Goal: Task Accomplishment & Management: Manage account settings

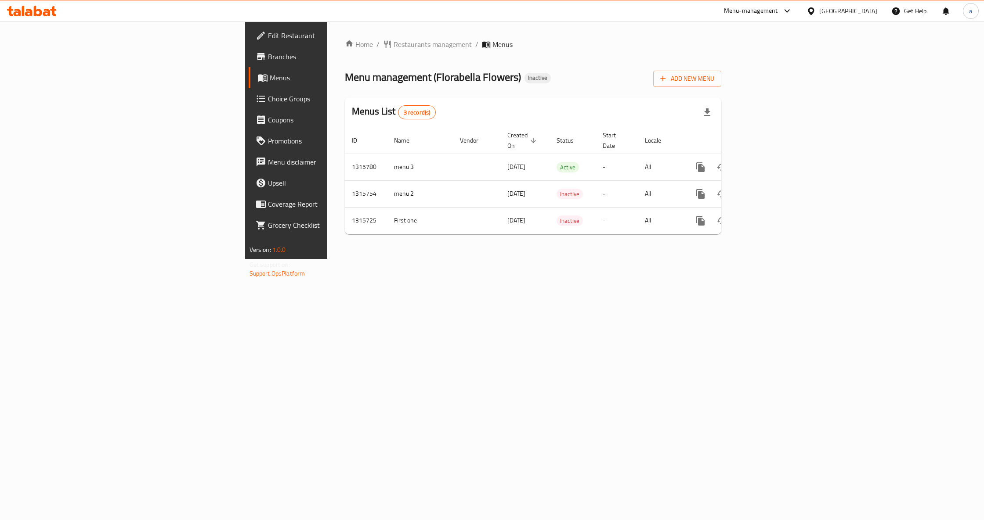
click at [617, 259] on div "Home / Restaurants management / Menus Menu management ( Florabella Flowers ) In…" at bounding box center [532, 141] width 411 height 238
click at [714, 81] on span "Add New Menu" at bounding box center [687, 78] width 54 height 11
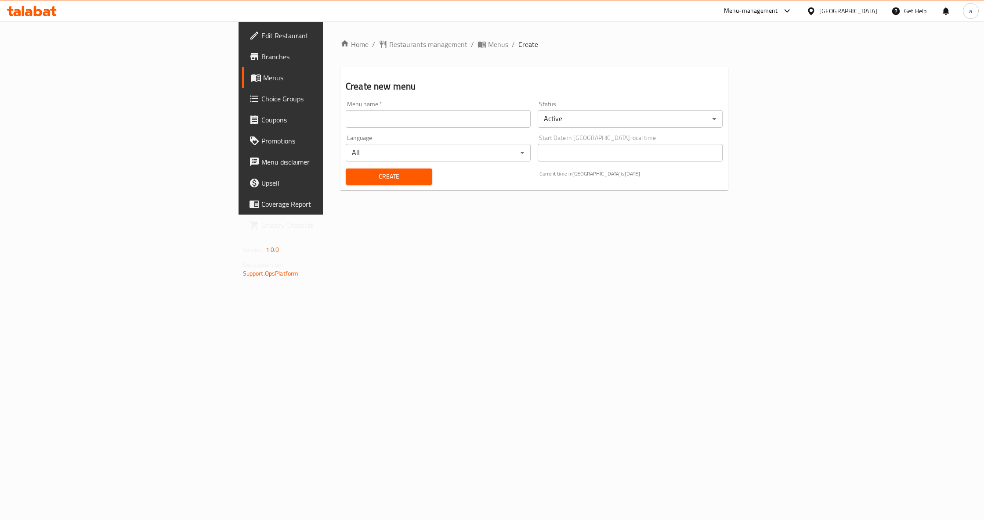
click at [354, 123] on input "text" at bounding box center [438, 119] width 185 height 18
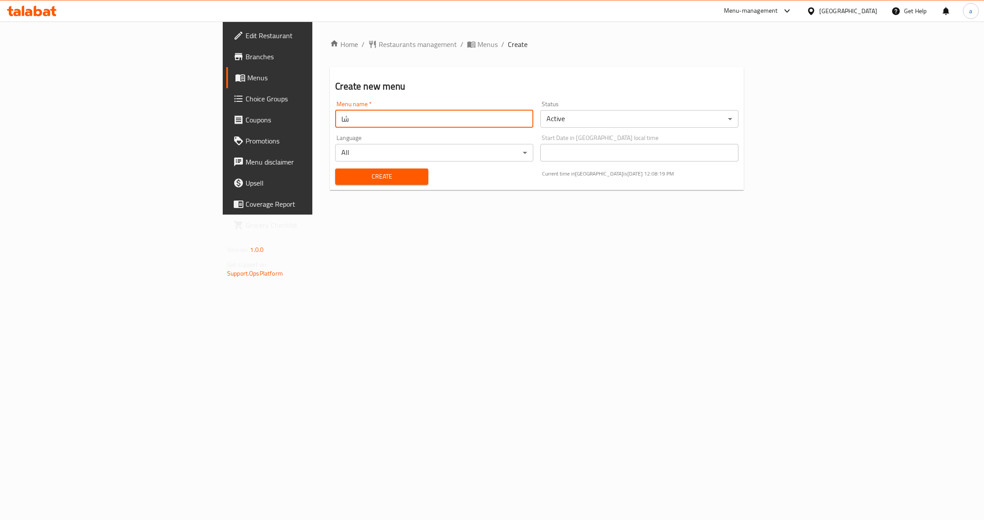
type input "ش"
type input "[PERSON_NAME]"
click at [594, 215] on div "Home / Restaurants management / Menus / Create Create new menu Menu name   * [P…" at bounding box center [536, 118] width 449 height 193
click at [335, 183] on button "Create" at bounding box center [381, 177] width 93 height 16
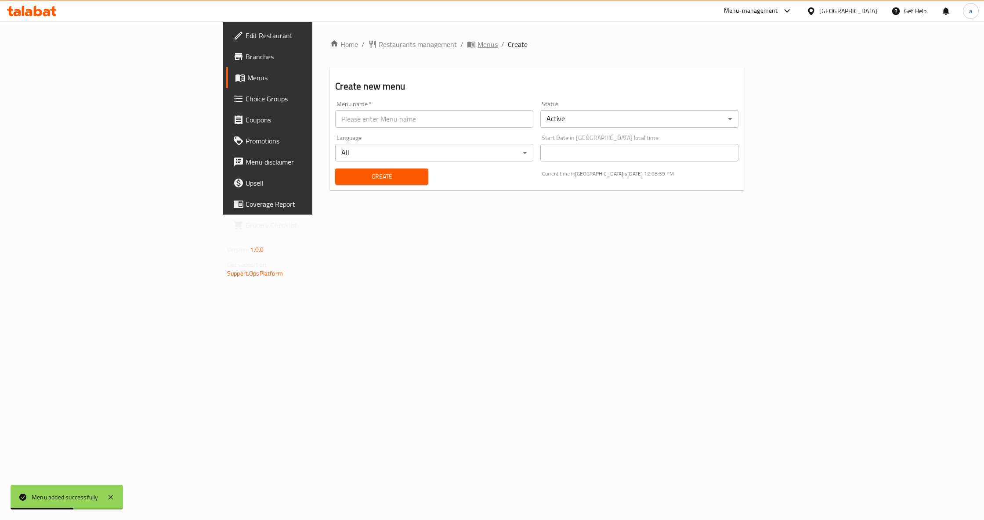
click at [477, 44] on span "Menus" at bounding box center [487, 44] width 20 height 11
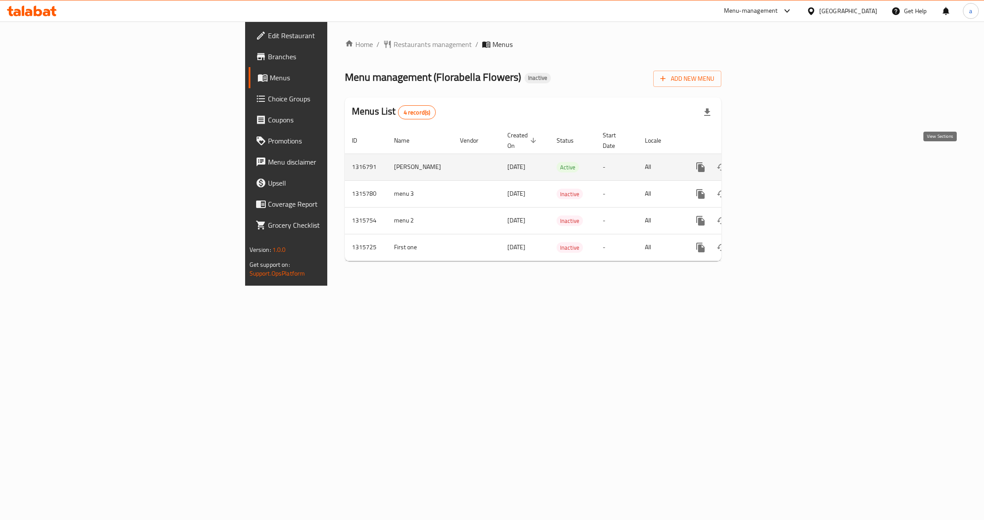
click at [769, 162] on icon "enhanced table" at bounding box center [763, 167] width 11 height 11
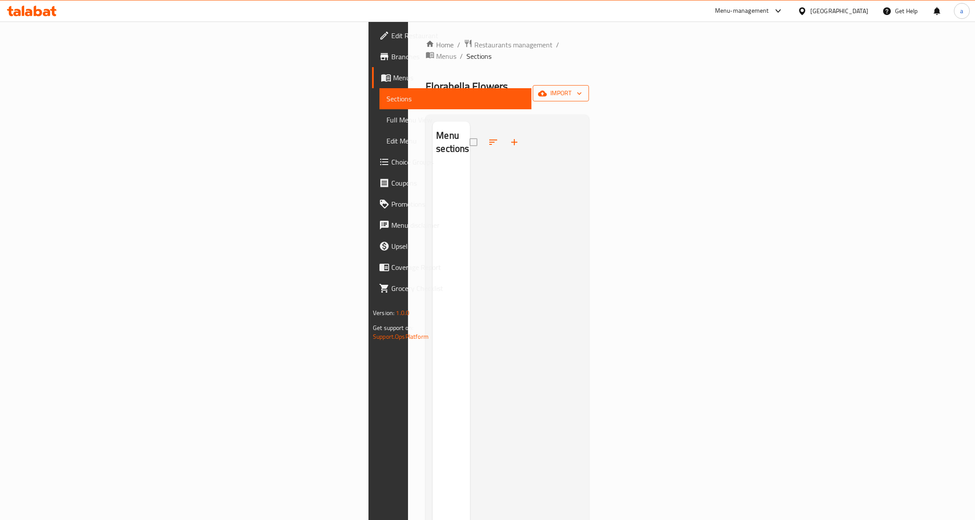
click at [582, 88] on span "import" at bounding box center [561, 93] width 42 height 11
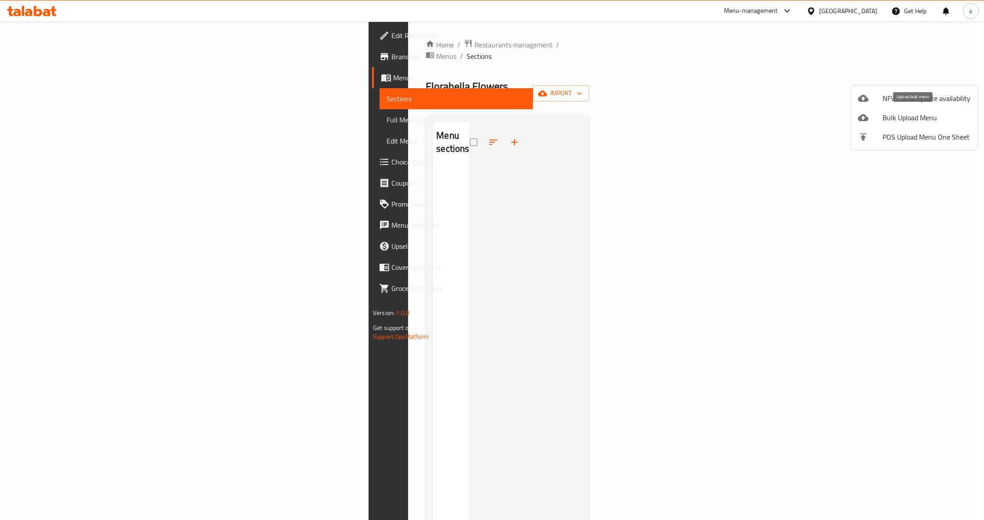
click at [902, 120] on span "Bulk Upload Menu" at bounding box center [926, 117] width 88 height 11
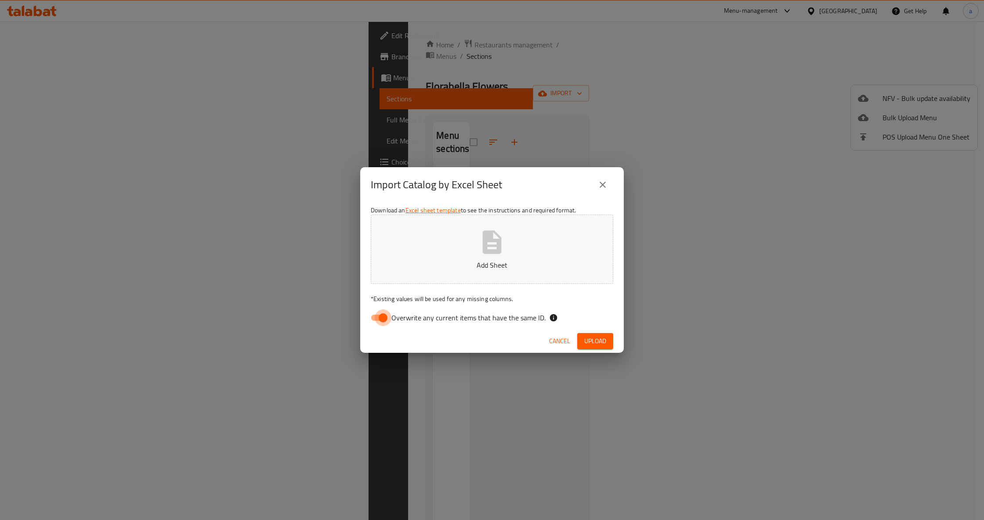
click at [380, 317] on input "Overwrite any current items that have the same ID." at bounding box center [383, 318] width 50 height 17
checkbox input "false"
click at [596, 338] on span "Upload" at bounding box center [595, 341] width 22 height 11
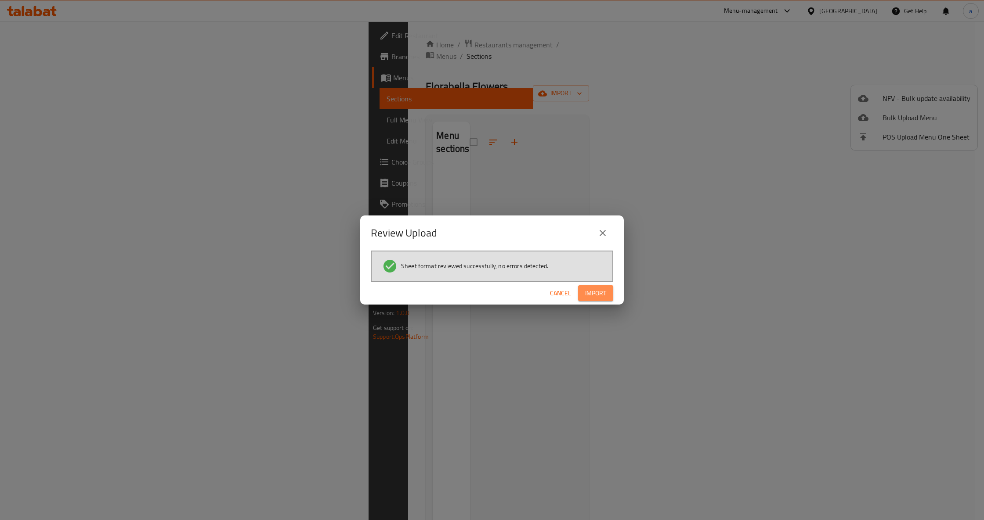
click at [595, 291] on span "Import" at bounding box center [595, 293] width 21 height 11
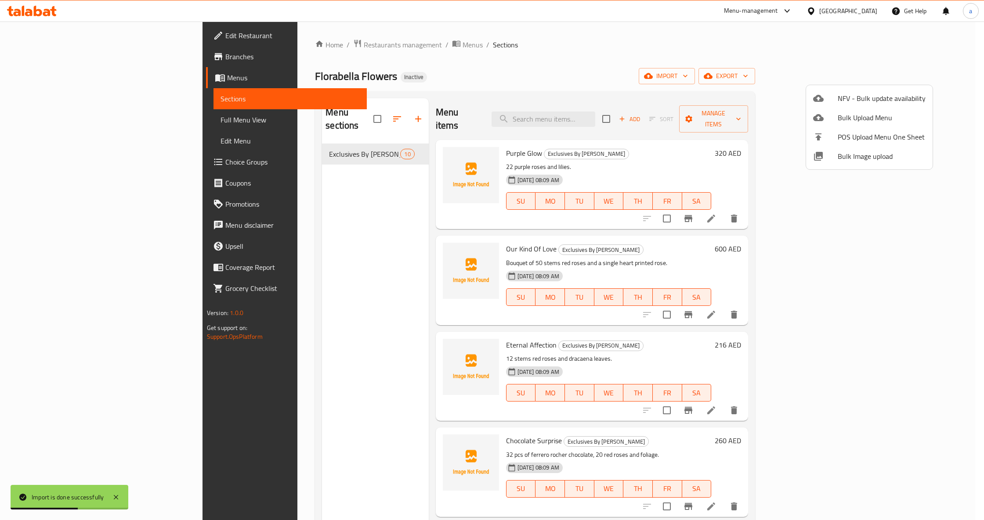
click at [424, 87] on div at bounding box center [492, 260] width 984 height 520
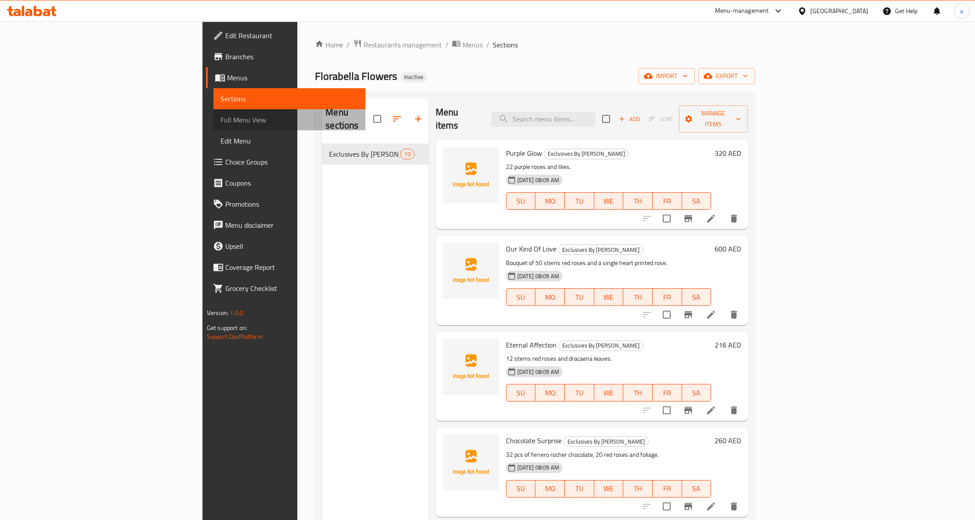
click at [220, 115] on span "Full Menu View" at bounding box center [289, 120] width 138 height 11
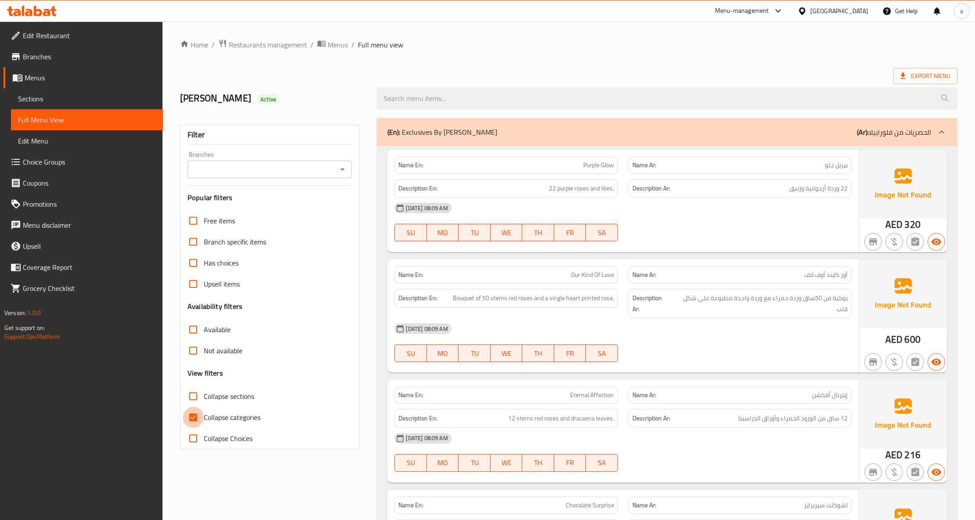
click at [187, 420] on input "Collapse categories" at bounding box center [193, 417] width 21 height 21
checkbox input "false"
click at [60, 146] on link "Edit Menu" at bounding box center [87, 140] width 152 height 21
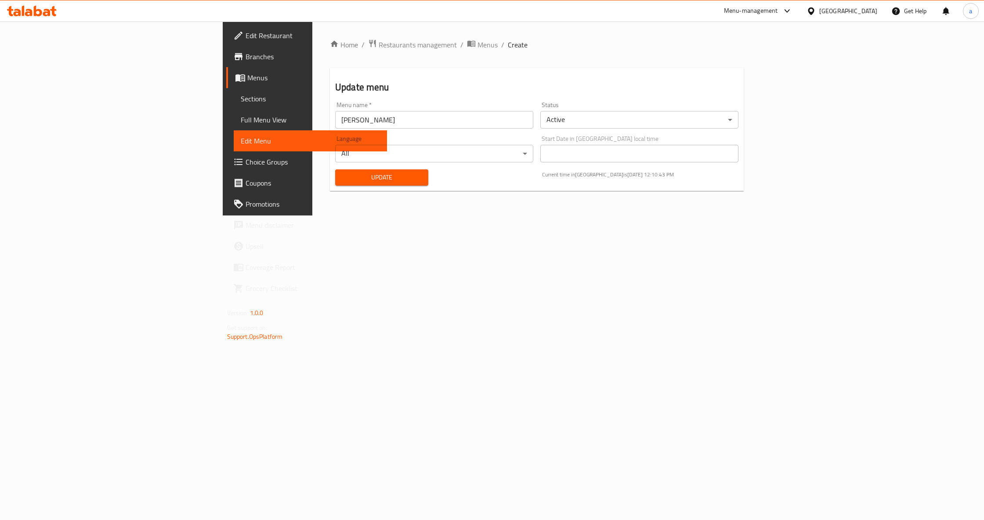
click at [241, 120] on span "Full Menu View" at bounding box center [310, 120] width 139 height 11
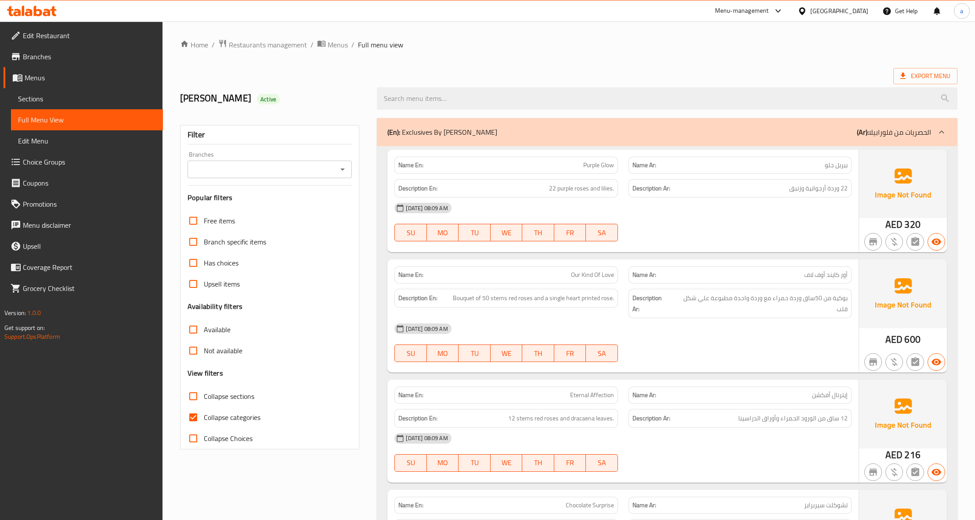
click at [58, 94] on span "Sections" at bounding box center [87, 99] width 138 height 11
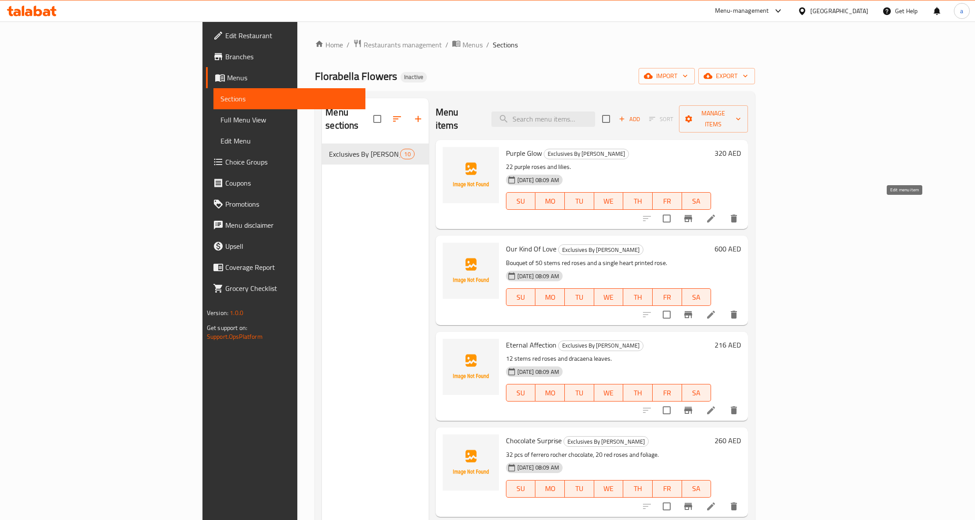
click at [715, 215] on icon at bounding box center [711, 219] width 8 height 8
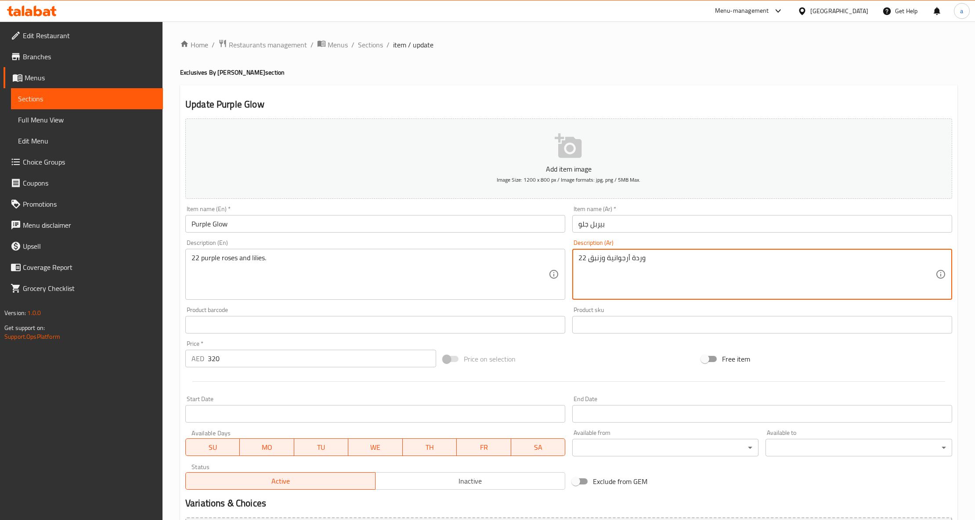
click at [595, 263] on textarea "22 وردة أرجوانية وزنبق" at bounding box center [756, 275] width 357 height 42
click at [596, 260] on textarea "22 وردة أرجوانية وزنبق" at bounding box center [756, 275] width 357 height 42
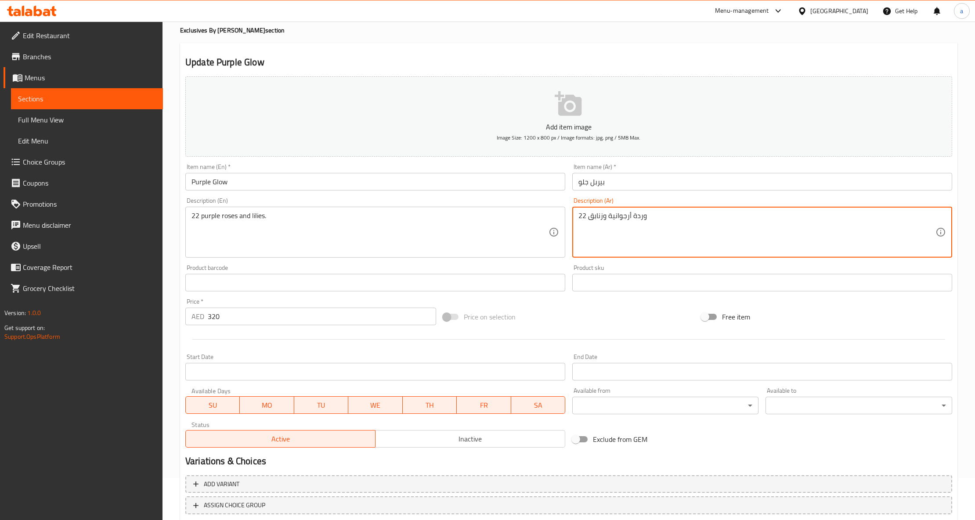
scroll to position [99, 0]
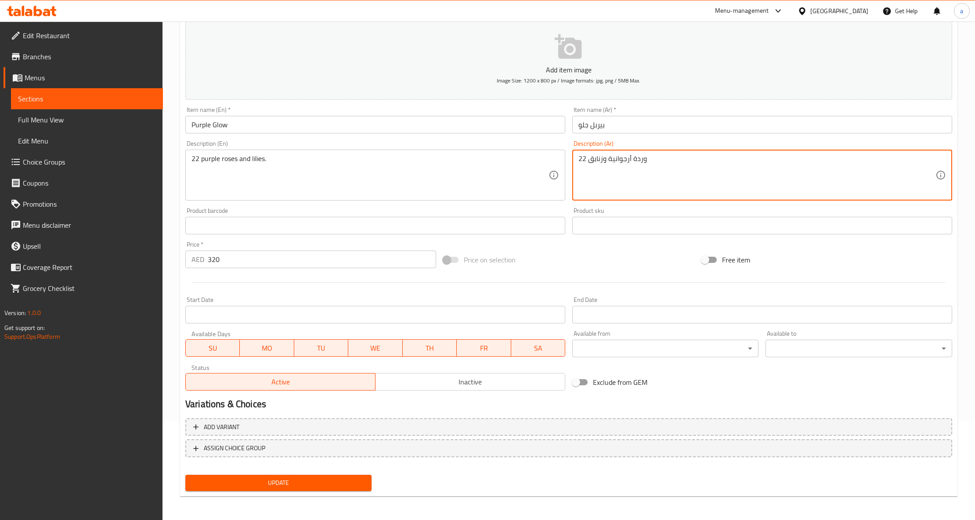
type textarea "22 وردة أرجوانية وزنابق"
click at [281, 485] on span "Update" at bounding box center [278, 483] width 172 height 11
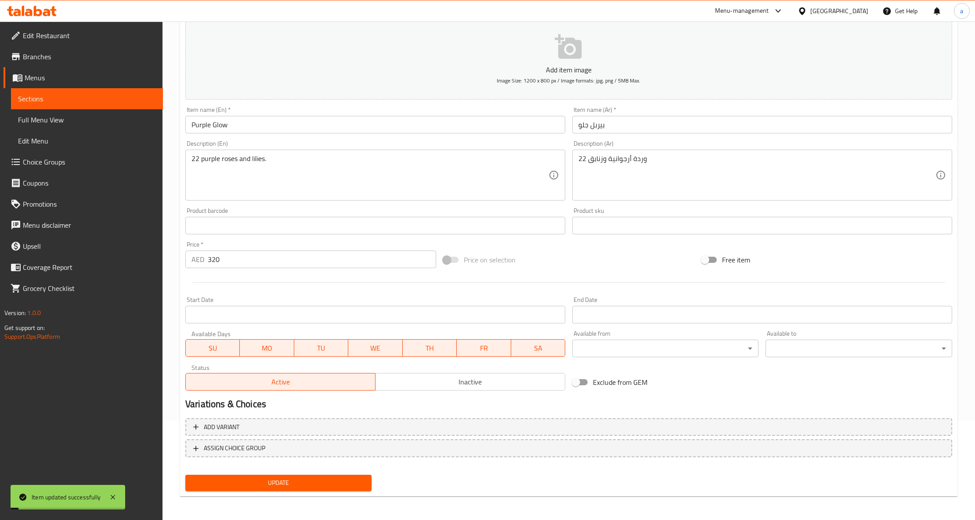
click at [55, 112] on link "Full Menu View" at bounding box center [87, 119] width 152 height 21
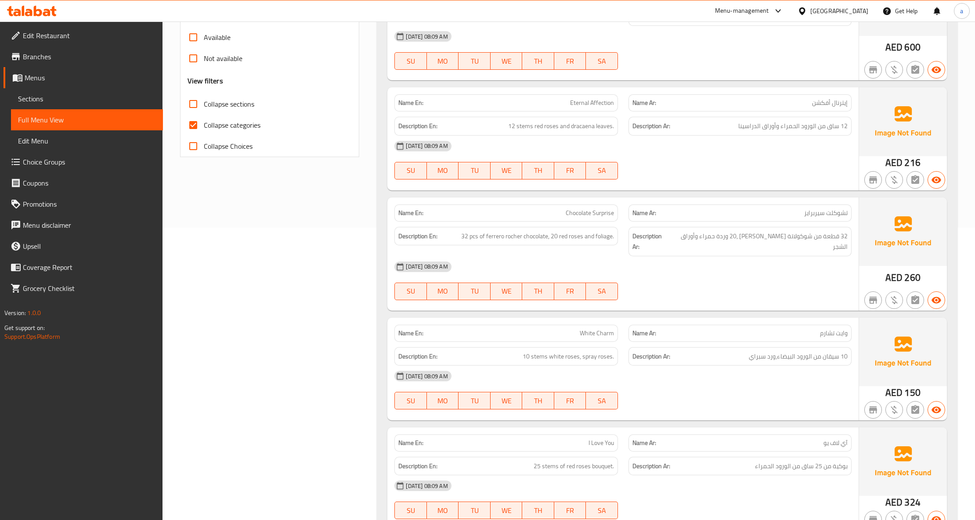
scroll to position [351, 0]
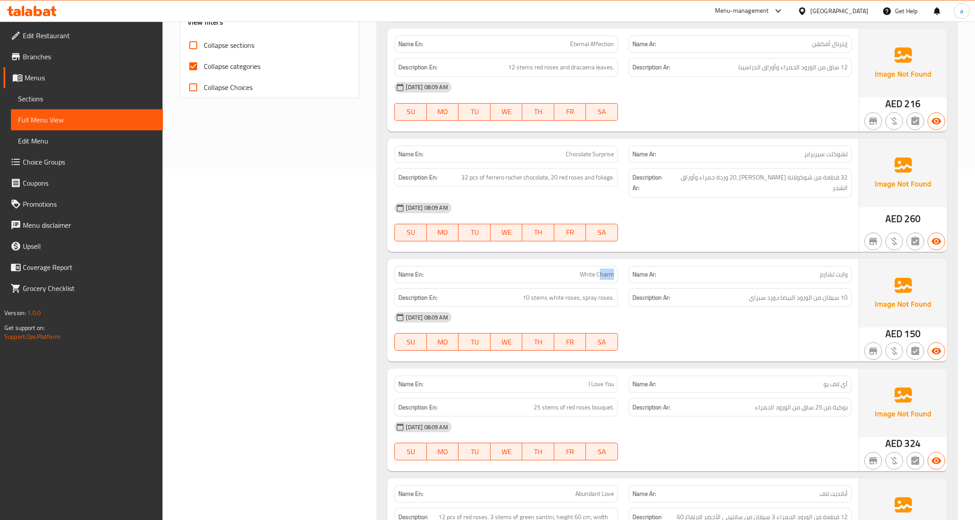
drag, startPoint x: 599, startPoint y: 256, endPoint x: 611, endPoint y: 256, distance: 12.3
click at [611, 270] on span "White Charm" at bounding box center [597, 274] width 34 height 9
click at [608, 270] on span "White Charm" at bounding box center [597, 274] width 34 height 9
drag, startPoint x: 598, startPoint y: 255, endPoint x: 633, endPoint y: 257, distance: 35.2
click at [633, 261] on div "Name En: White Charm Name Ar: وايت تشارم" at bounding box center [622, 275] width 467 height 28
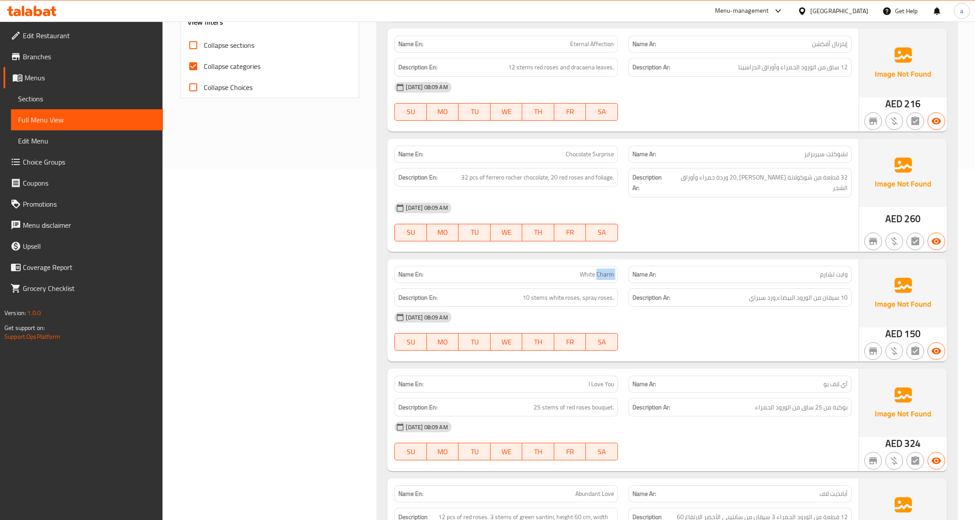
copy span "Charm"
click at [57, 101] on span "Sections" at bounding box center [87, 99] width 138 height 11
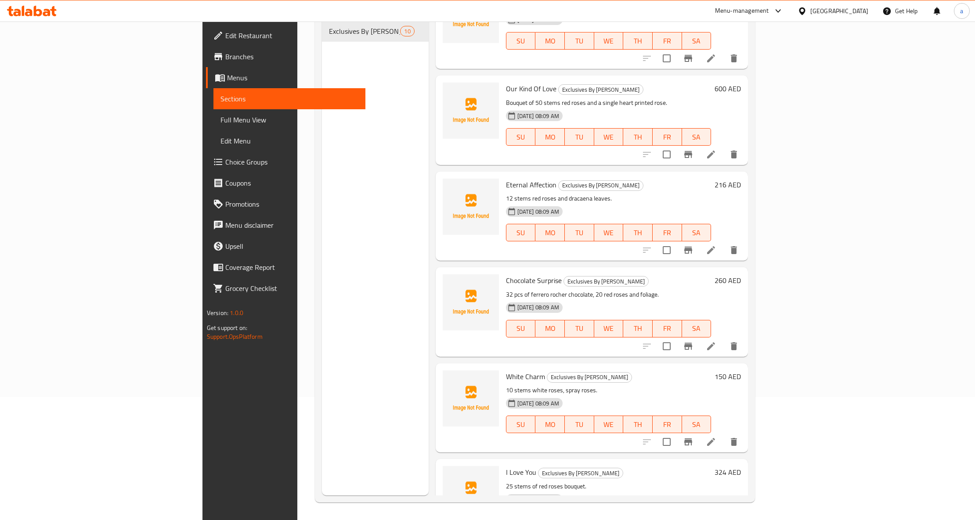
scroll to position [58, 0]
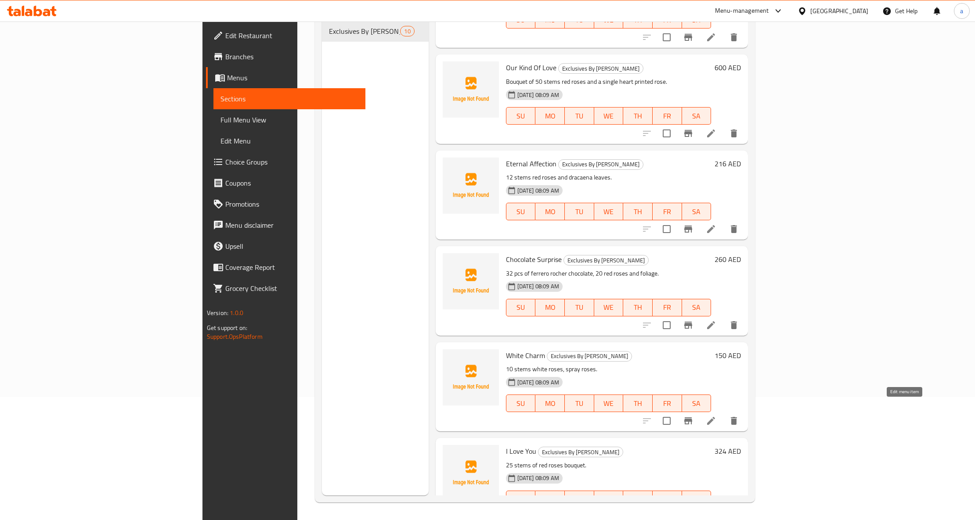
click at [715, 417] on icon at bounding box center [711, 421] width 8 height 8
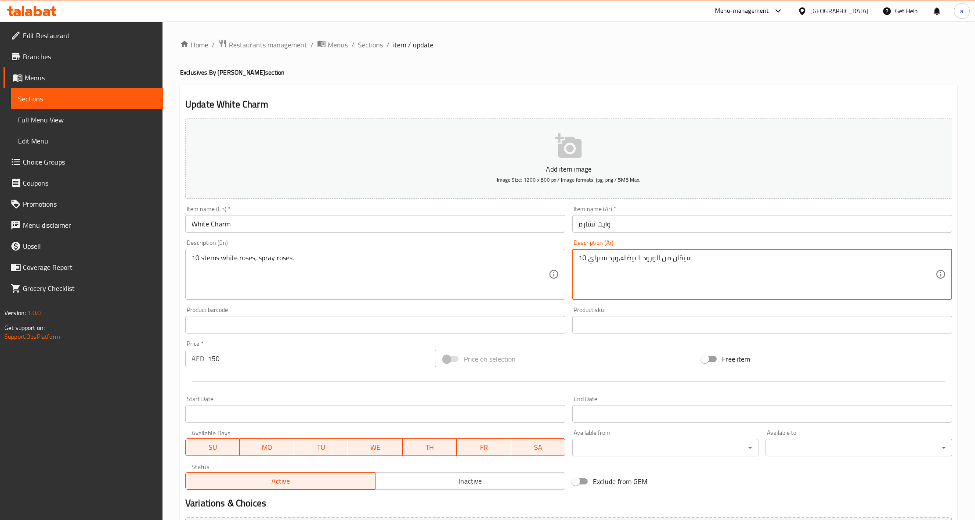
drag, startPoint x: 659, startPoint y: 259, endPoint x: 667, endPoint y: 259, distance: 8.3
click at [667, 259] on textarea "10 سيقان من الورود البيضاء،ورد سبراي" at bounding box center [756, 275] width 357 height 42
drag, startPoint x: 654, startPoint y: 256, endPoint x: 659, endPoint y: 258, distance: 5.6
click at [659, 258] on textarea "10 سيقان الورود البيضاء،ورد سبراي" at bounding box center [756, 275] width 357 height 42
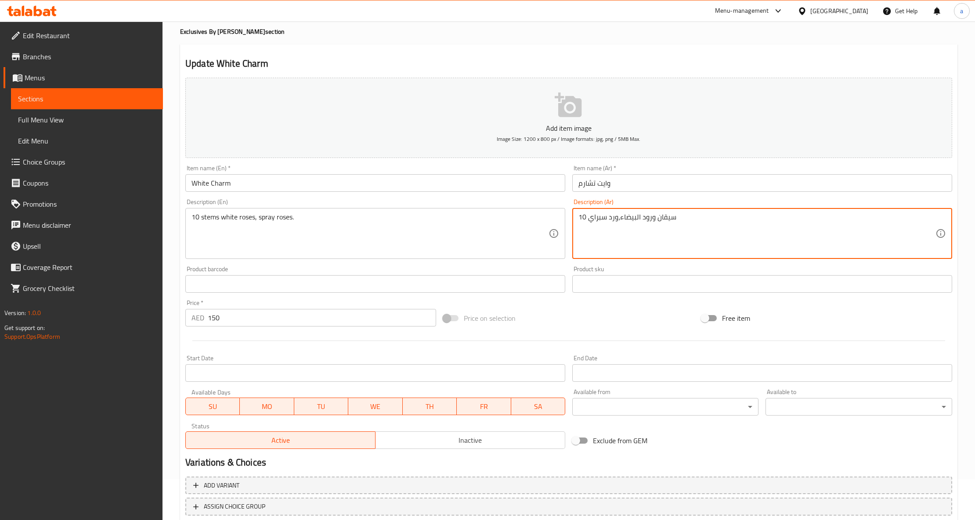
scroll to position [99, 0]
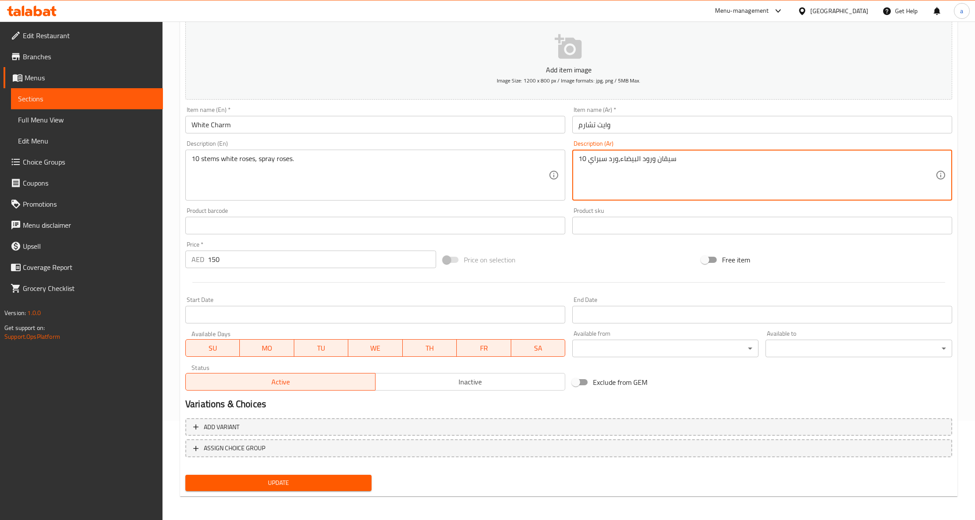
drag, startPoint x: 619, startPoint y: 159, endPoint x: 638, endPoint y: 159, distance: 19.3
click at [638, 159] on textarea "10 سيقان ورود البيضاء،ورد سبراي" at bounding box center [756, 176] width 357 height 42
click at [645, 155] on textarea "10 سيقان ورود البيضاء،ورد سبراي" at bounding box center [756, 176] width 357 height 42
drag, startPoint x: 638, startPoint y: 157, endPoint x: 624, endPoint y: 159, distance: 14.6
click at [624, 159] on textarea "10 سيقان ورود البيضاء،ورد سبراي" at bounding box center [756, 176] width 357 height 42
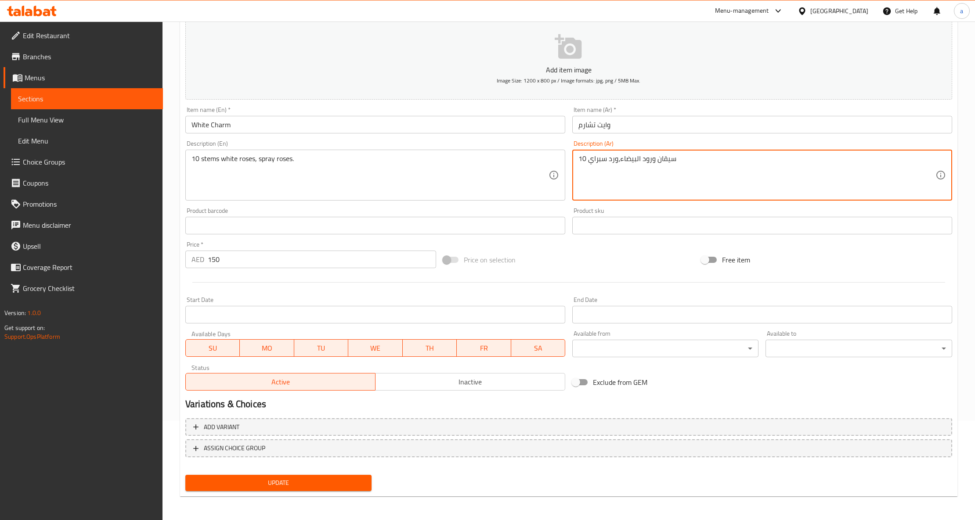
click at [648, 167] on textarea "10 سيقان ورود البيضاء،ورد سبراي" at bounding box center [756, 176] width 357 height 42
drag, startPoint x: 620, startPoint y: 159, endPoint x: 640, endPoint y: 165, distance: 21.1
click at [640, 165] on textarea "10 سيقان ورود البيضاء،ورد سبراي" at bounding box center [756, 176] width 357 height 42
type textarea "10 سيقان ورود بيضاء،ورد سبراي"
click at [315, 480] on span "Update" at bounding box center [278, 483] width 172 height 11
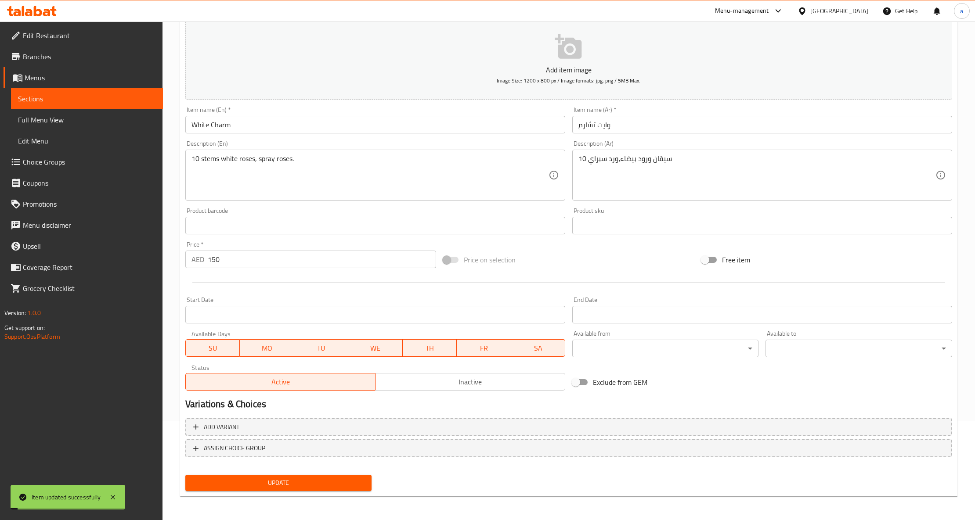
click at [90, 120] on span "Full Menu View" at bounding box center [87, 120] width 138 height 11
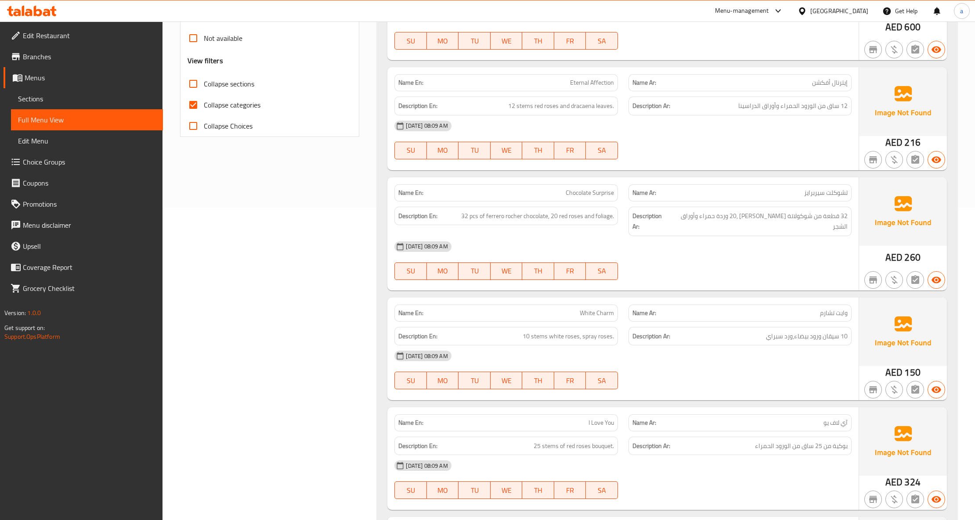
scroll to position [334, 0]
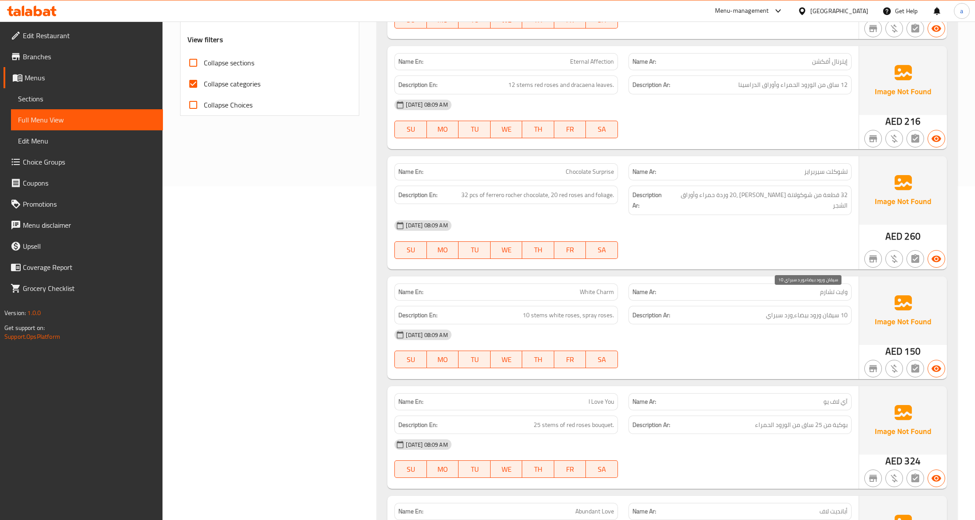
click at [808, 310] on span "10 سيقان ورود بيضاء،ورد سبراي" at bounding box center [807, 315] width 82 height 11
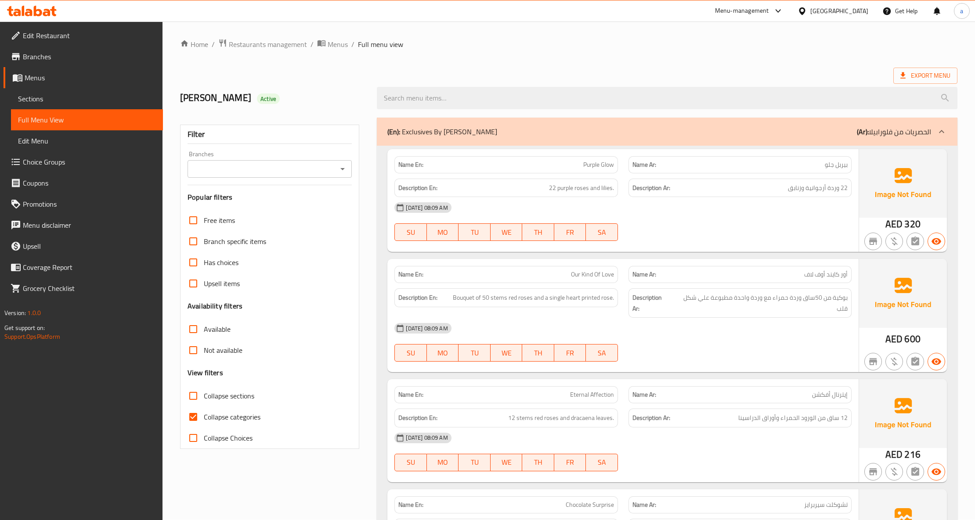
scroll to position [0, 0]
click at [196, 415] on input "Collapse categories" at bounding box center [193, 417] width 21 height 21
checkbox input "false"
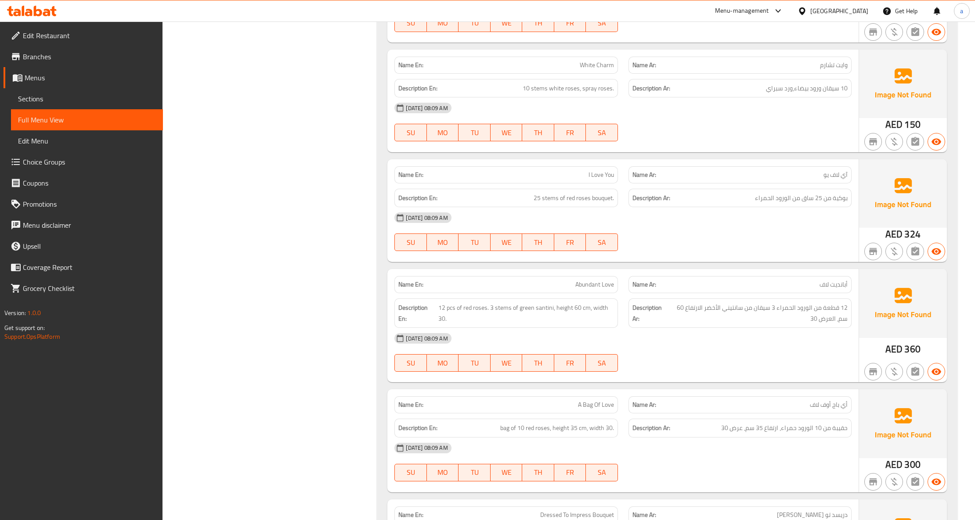
scroll to position [351, 0]
